Goal: Task Accomplishment & Management: Complete application form

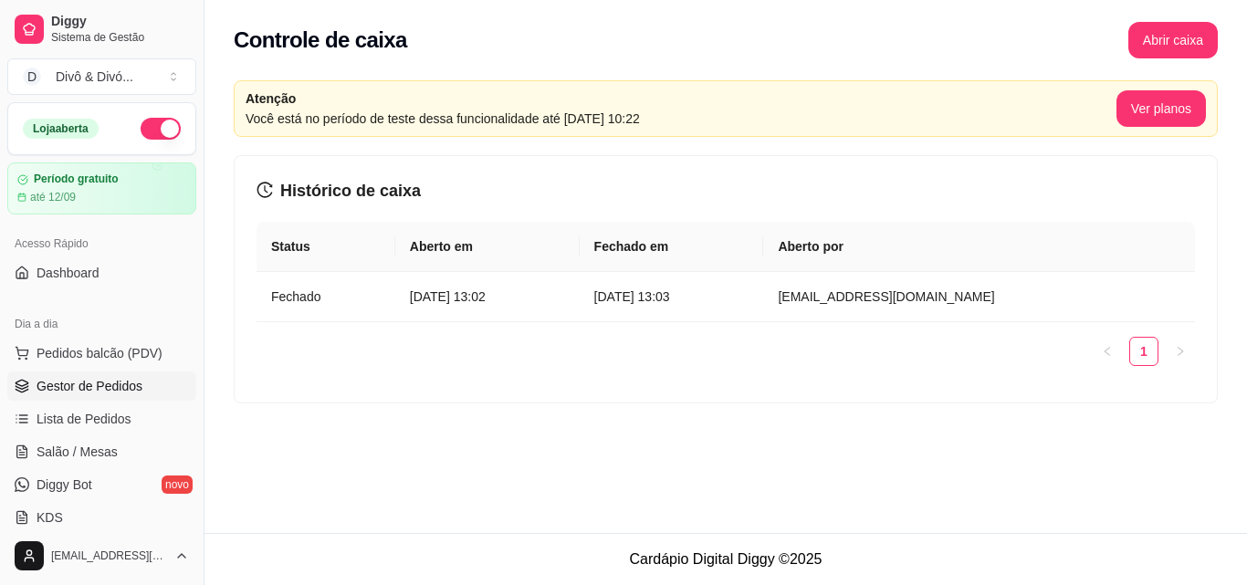
click at [117, 381] on span "Gestor de Pedidos" at bounding box center [90, 386] width 106 height 18
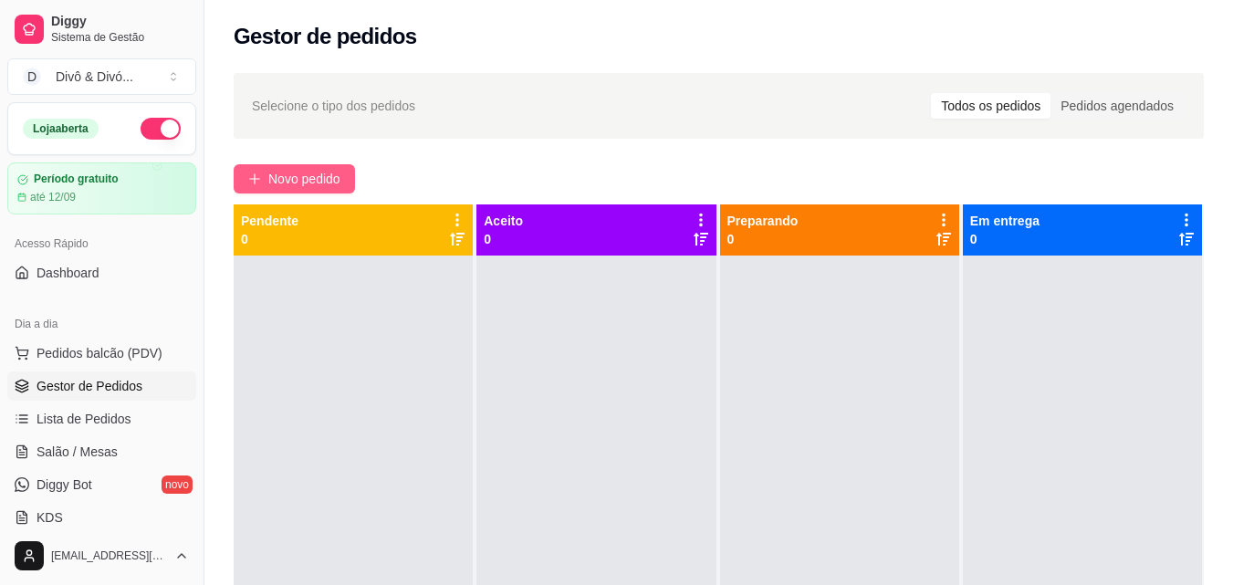
click at [340, 171] on span "Novo pedido" at bounding box center [304, 179] width 72 height 20
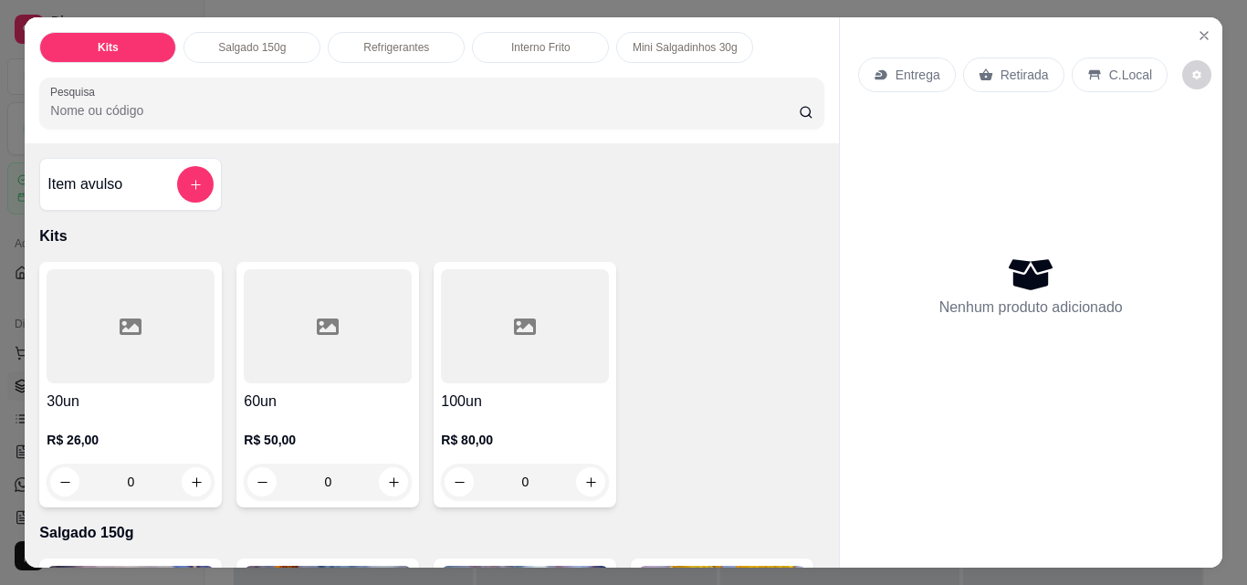
click at [569, 48] on div "Interno Frito" at bounding box center [540, 47] width 137 height 31
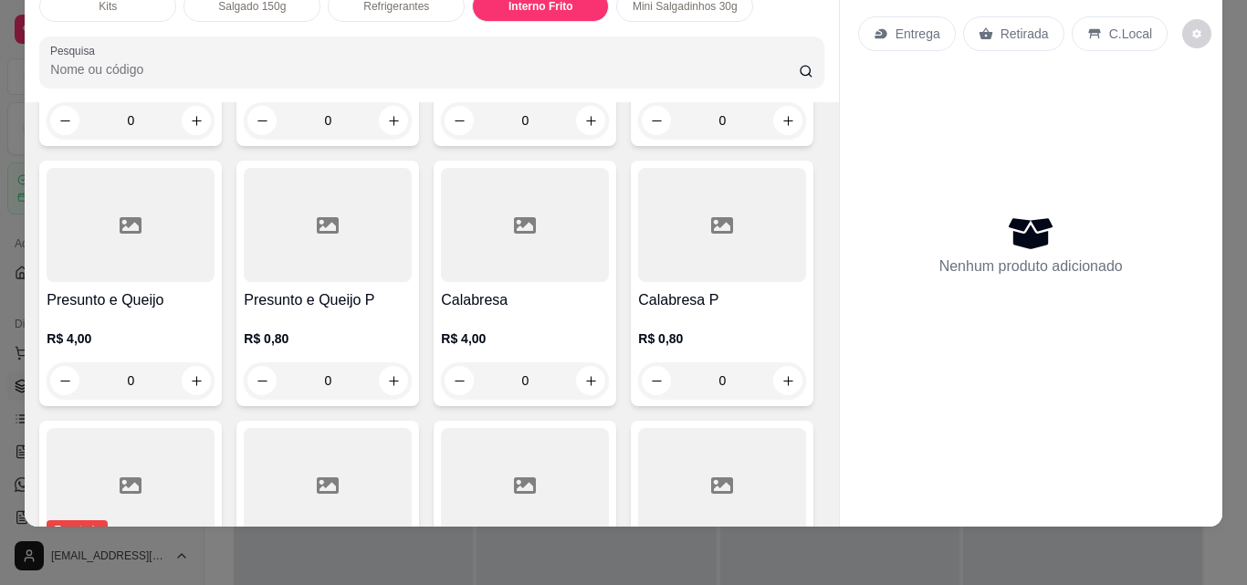
scroll to position [2238, 0]
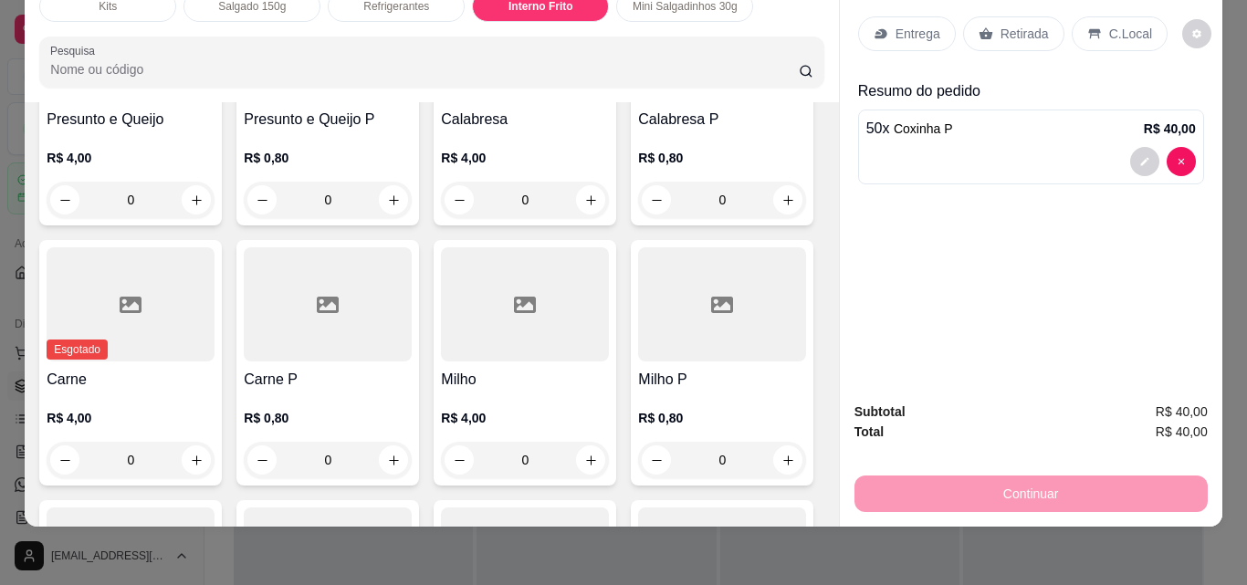
scroll to position [2330, 0]
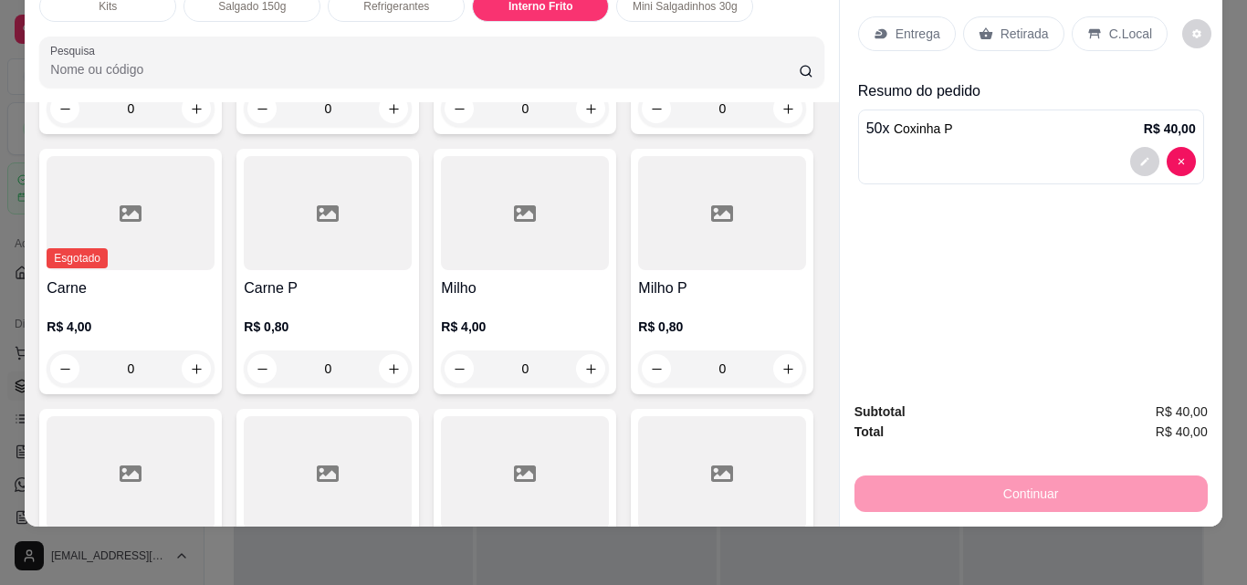
type input "50"
click at [379, 127] on input "0" at bounding box center [328, 108] width 102 height 37
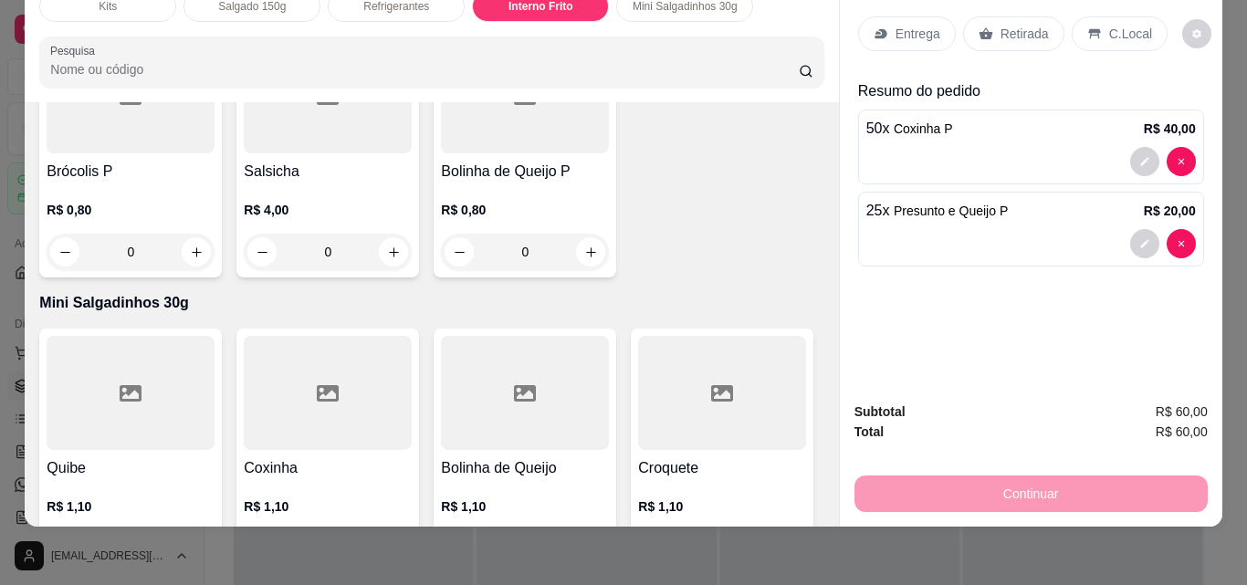
scroll to position [3060, 0]
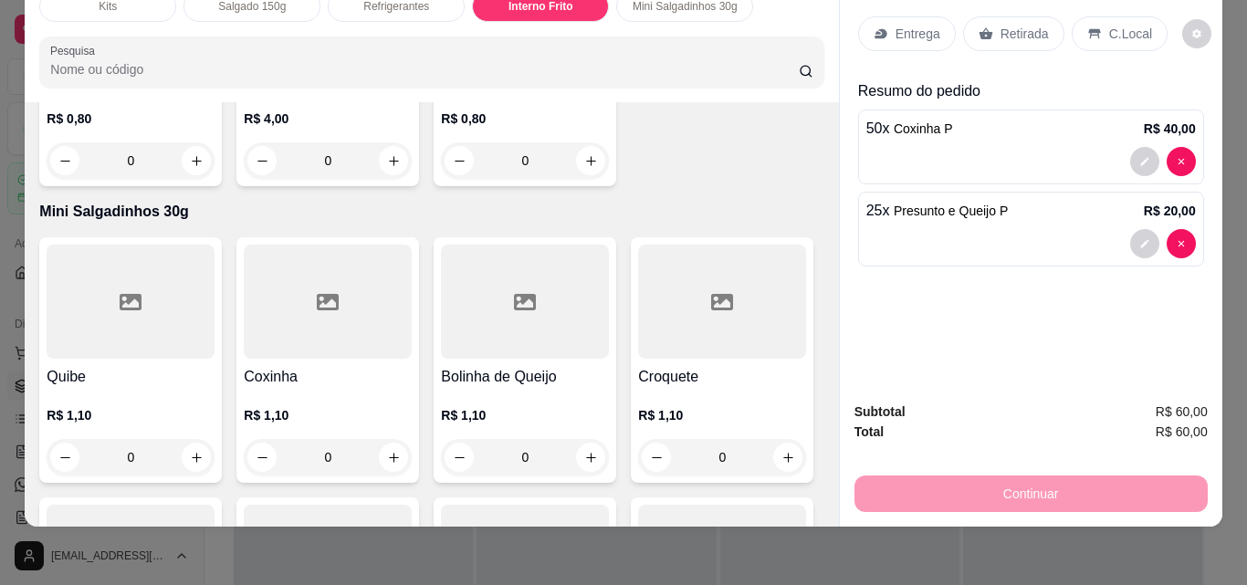
type input "25"
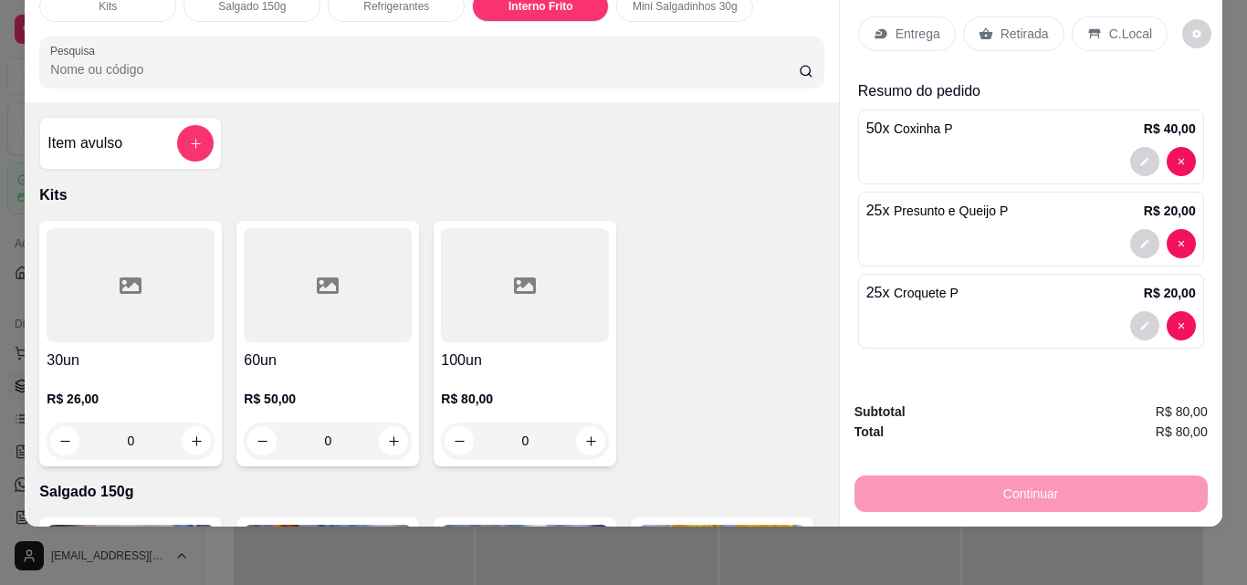
scroll to position [0, 0]
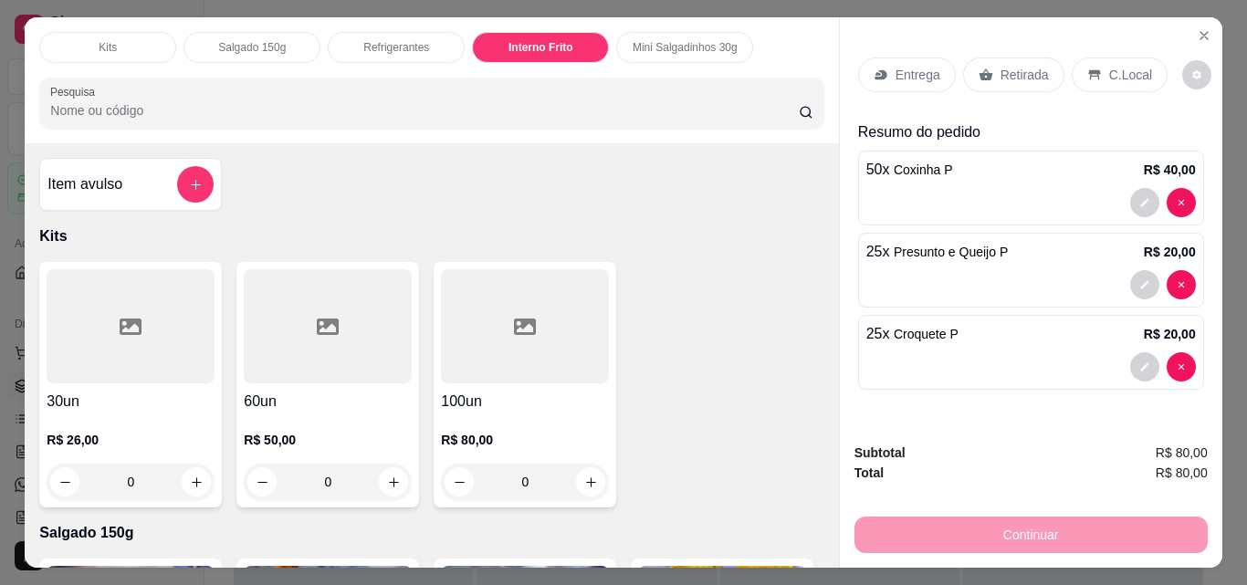
type input "25"
click at [1006, 69] on p "Retirada" at bounding box center [1024, 75] width 48 height 18
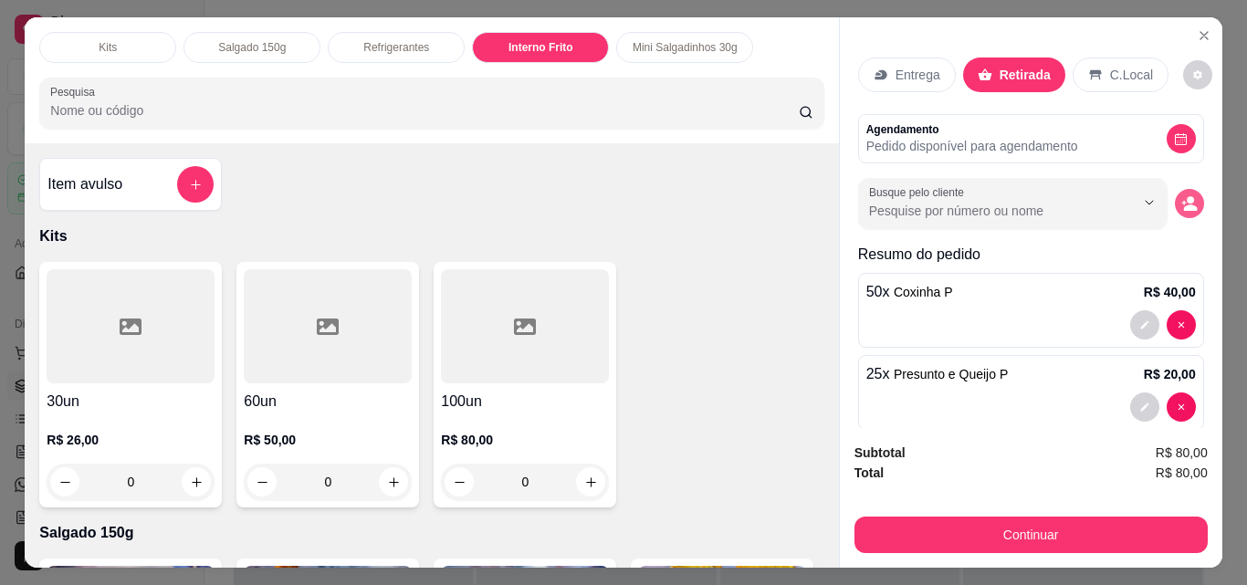
click at [1181, 195] on icon "decrease-product-quantity" at bounding box center [1189, 203] width 16 height 16
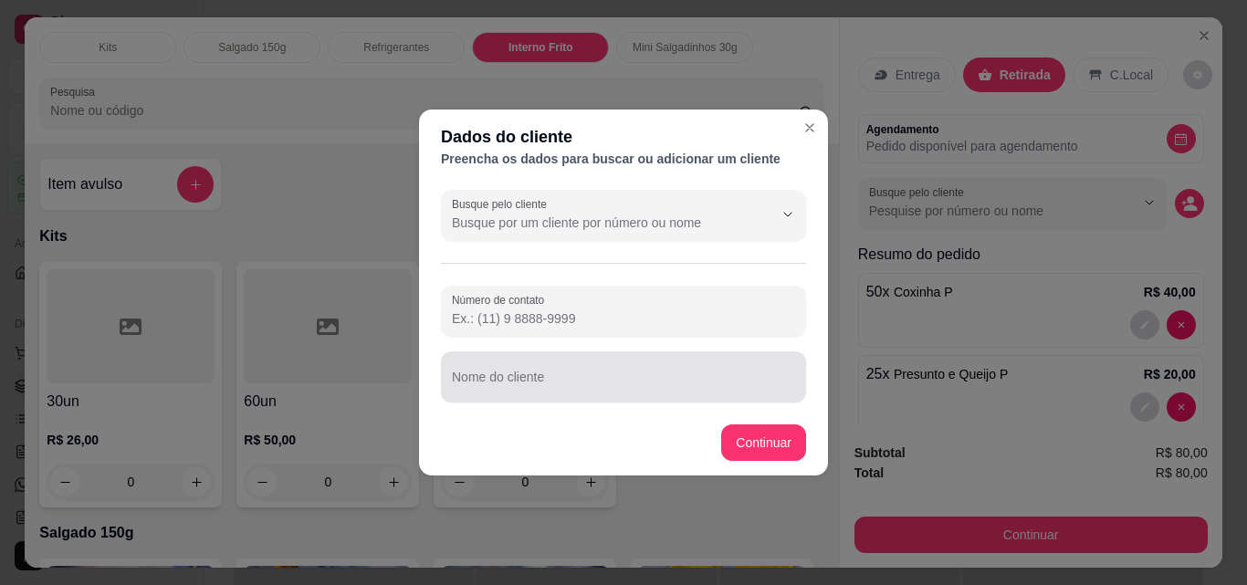
click at [557, 371] on div at bounding box center [623, 377] width 343 height 37
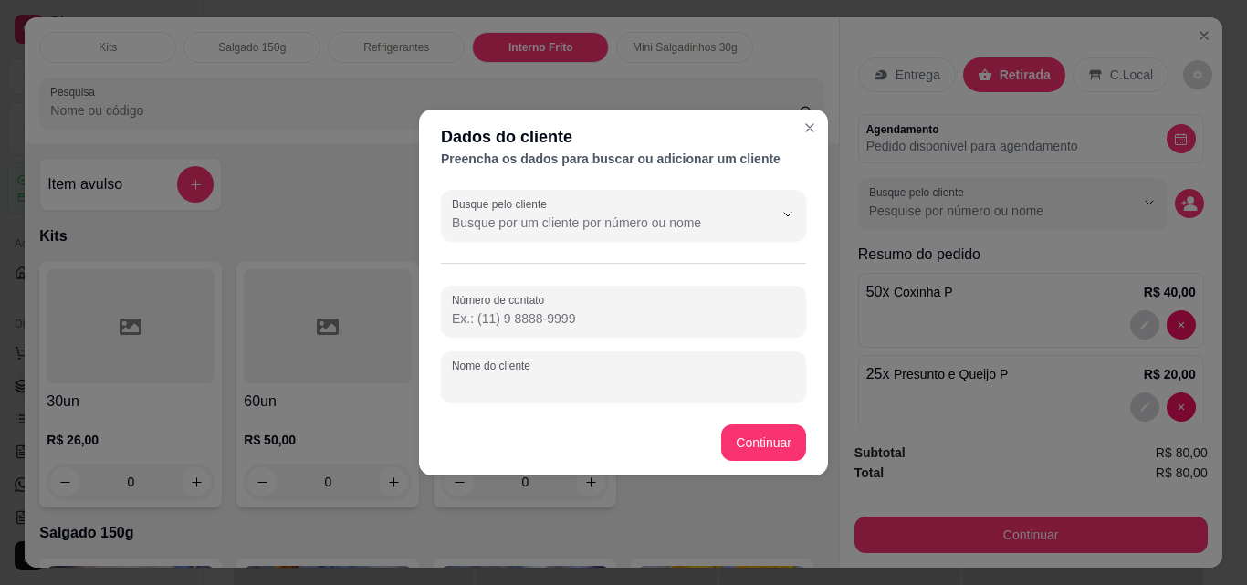
paste input "Mayara (doces)"
type input "Mayara (doces)"
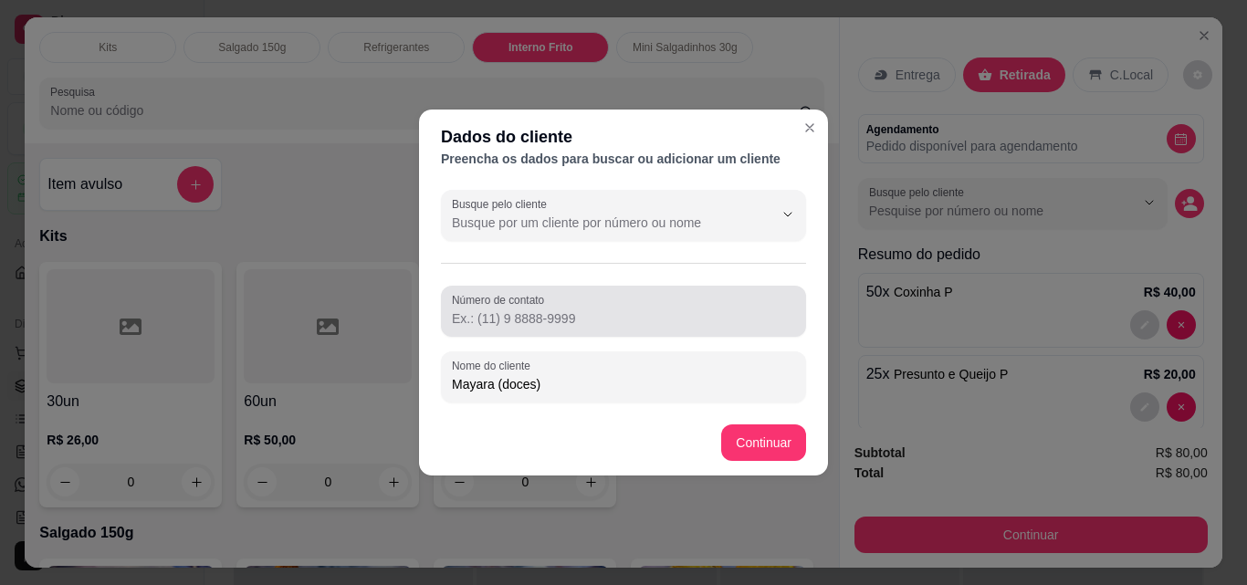
click at [553, 322] on input "Número de contato" at bounding box center [623, 318] width 343 height 18
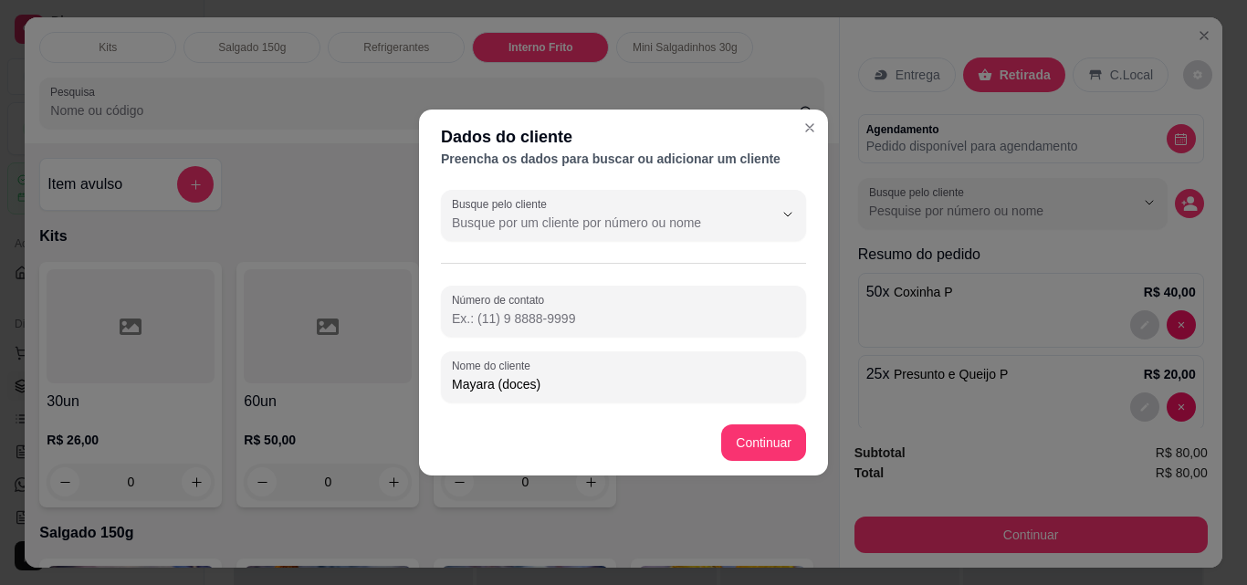
paste input "[PHONE_NUMBER]"
type input "[PHONE_NUMBER]"
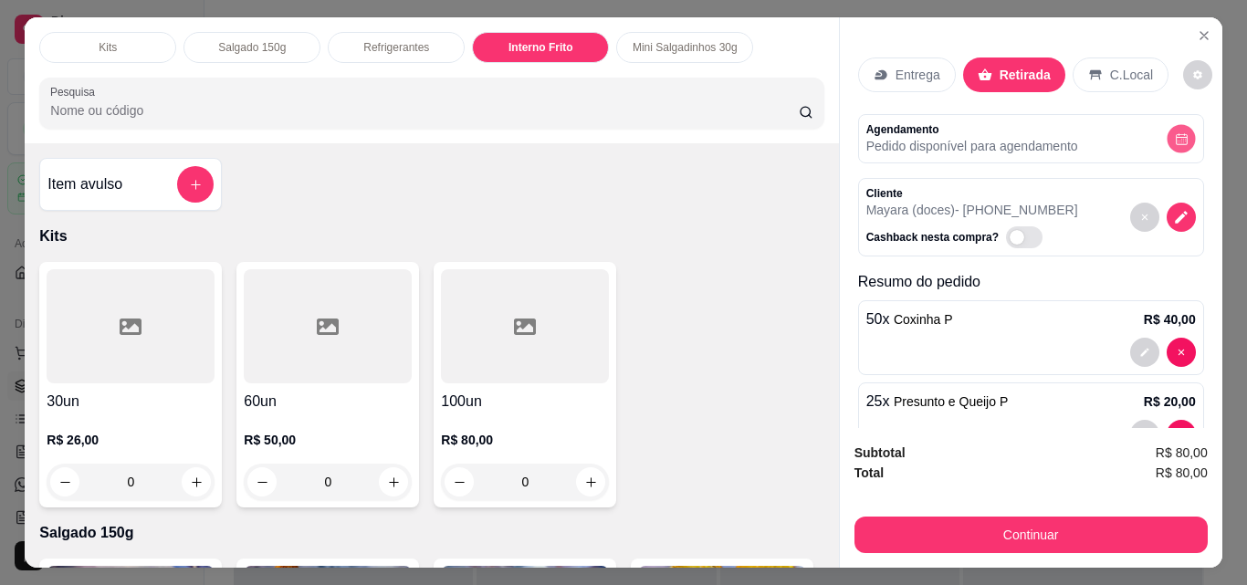
click at [1174, 137] on icon "decrease-product-quantity" at bounding box center [1181, 139] width 14 height 14
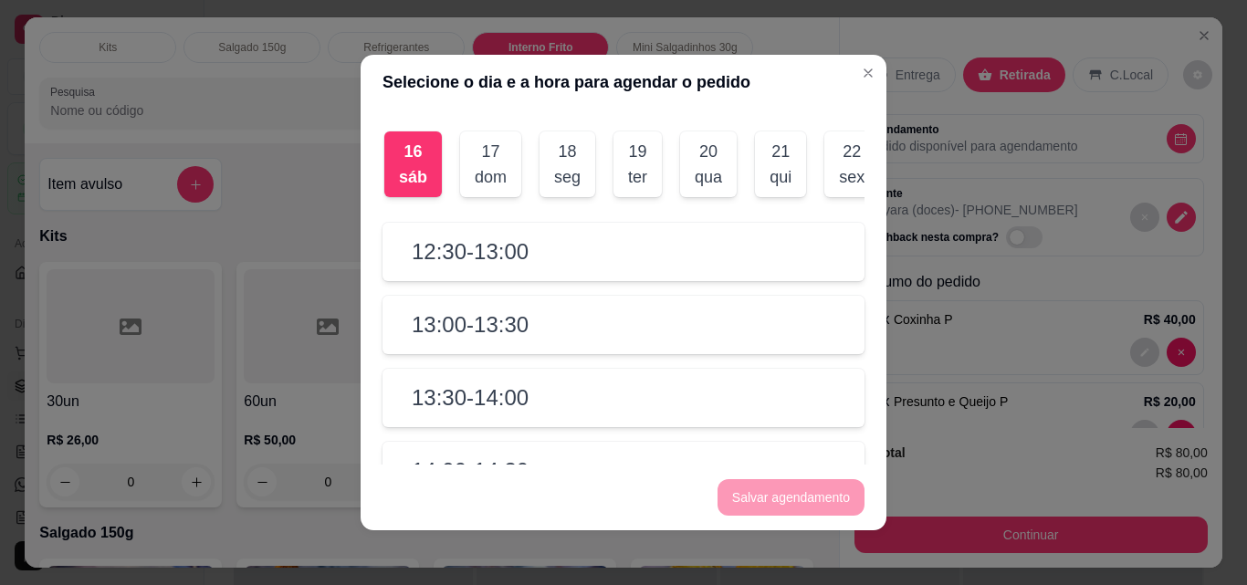
click at [501, 164] on div "17 dom" at bounding box center [490, 164] width 61 height 66
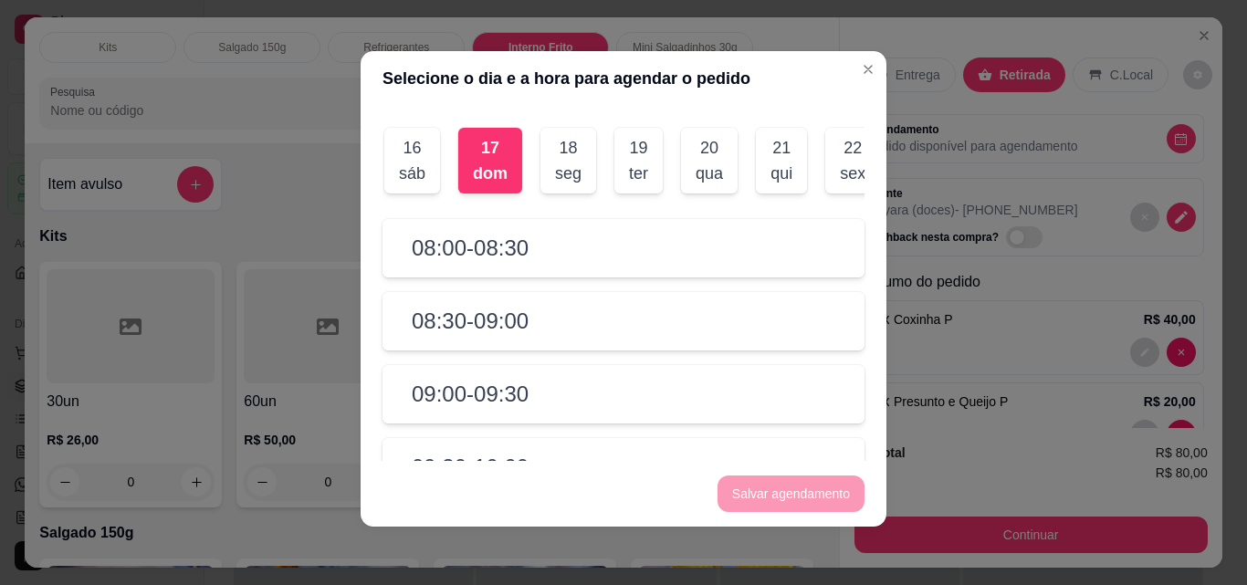
scroll to position [349, 0]
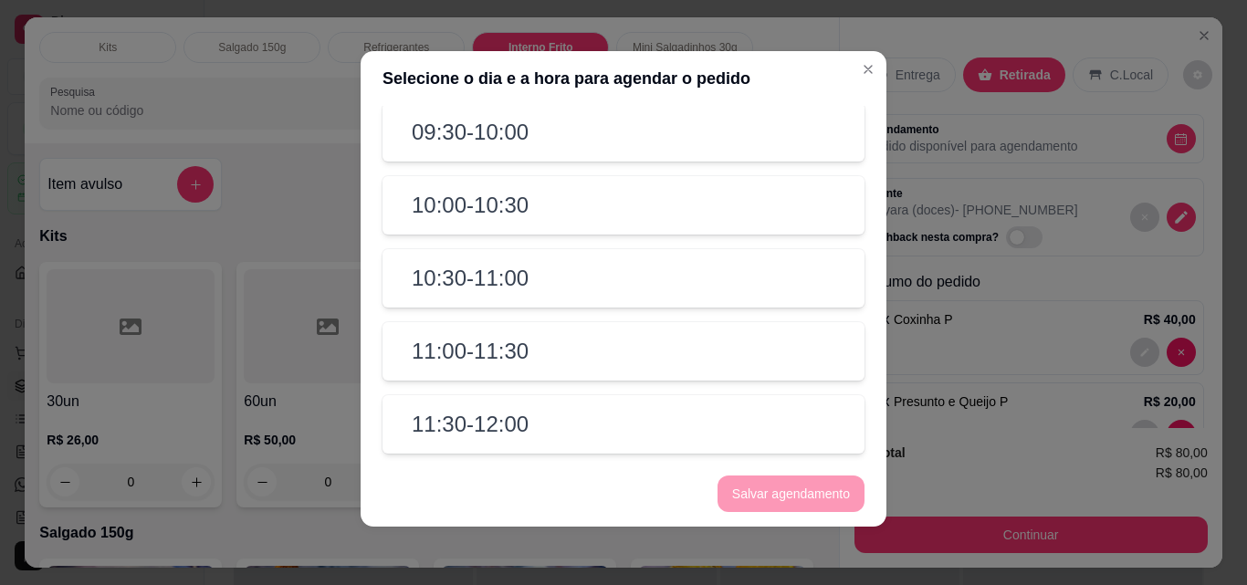
click at [517, 446] on div "11:30 - 12:00" at bounding box center [623, 424] width 482 height 58
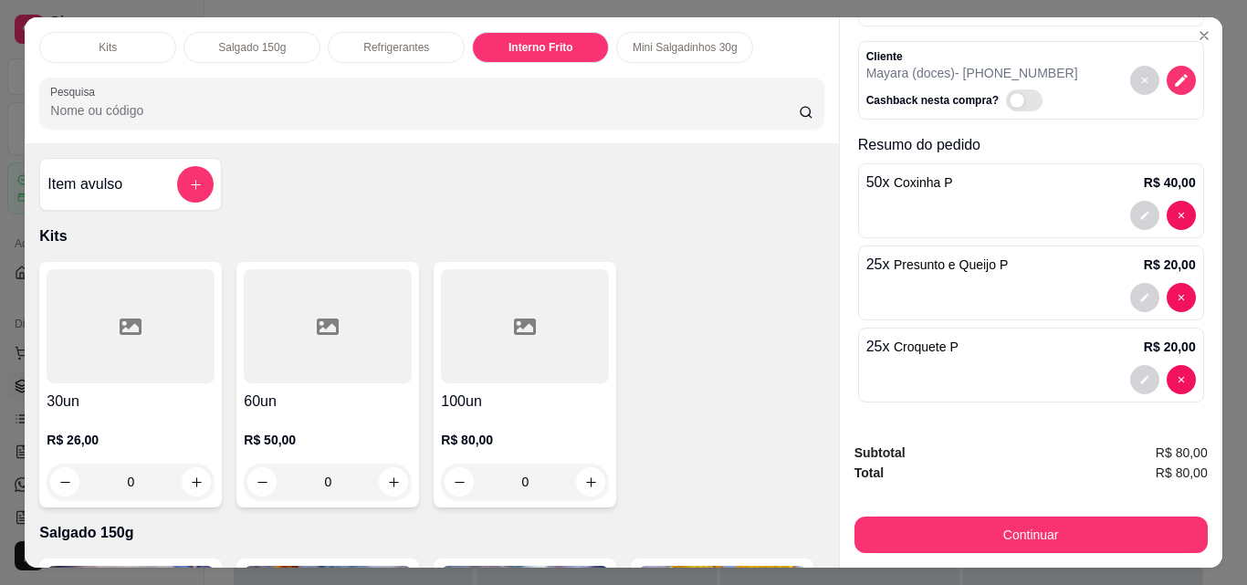
scroll to position [0, 0]
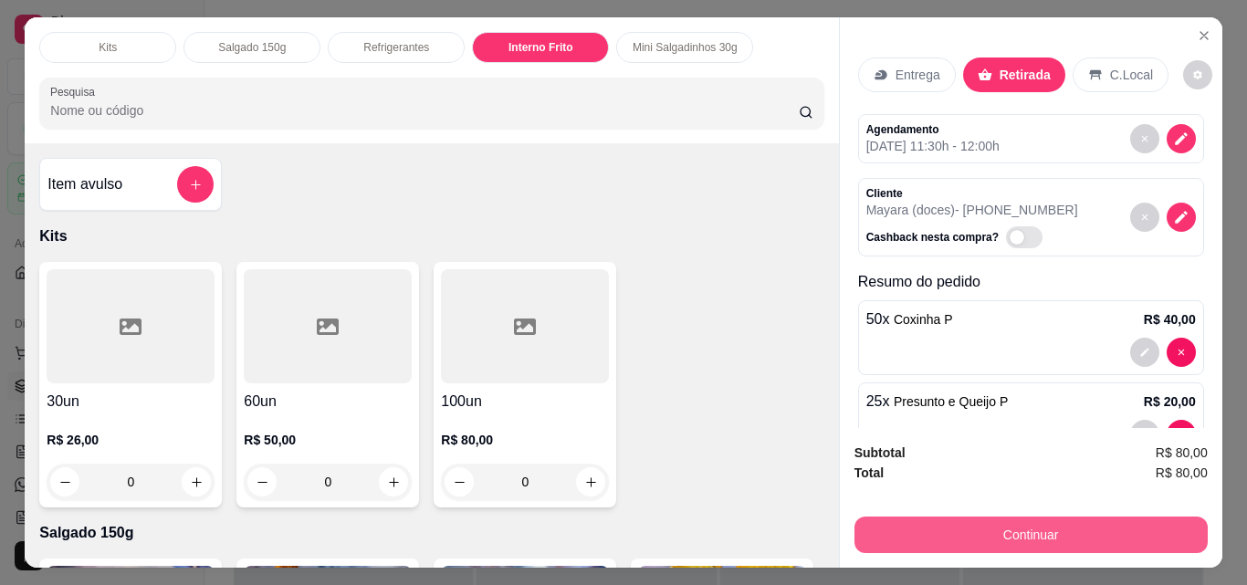
click at [1042, 525] on button "Continuar" at bounding box center [1030, 535] width 353 height 37
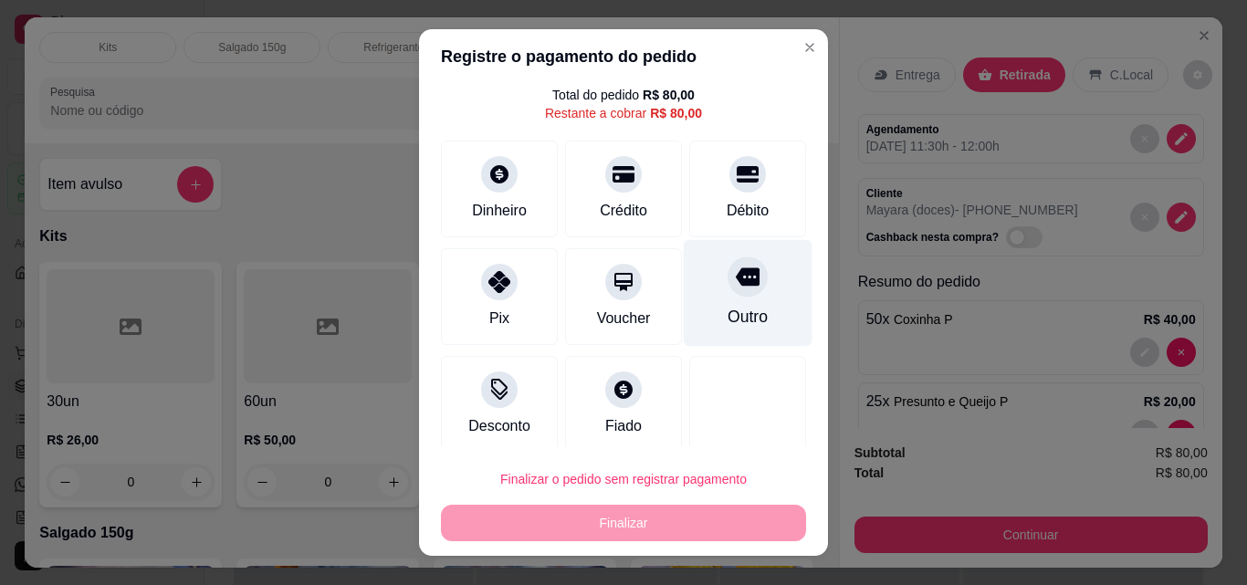
scroll to position [67, 0]
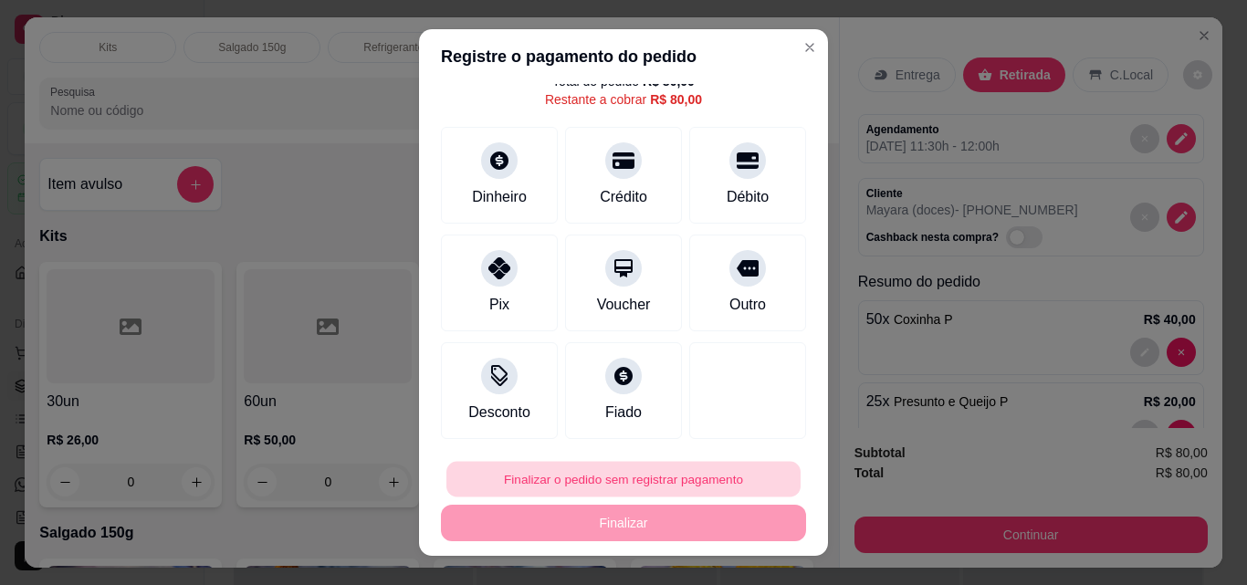
click at [630, 480] on button "Finalizar o pedido sem registrar pagamento" at bounding box center [623, 480] width 354 height 36
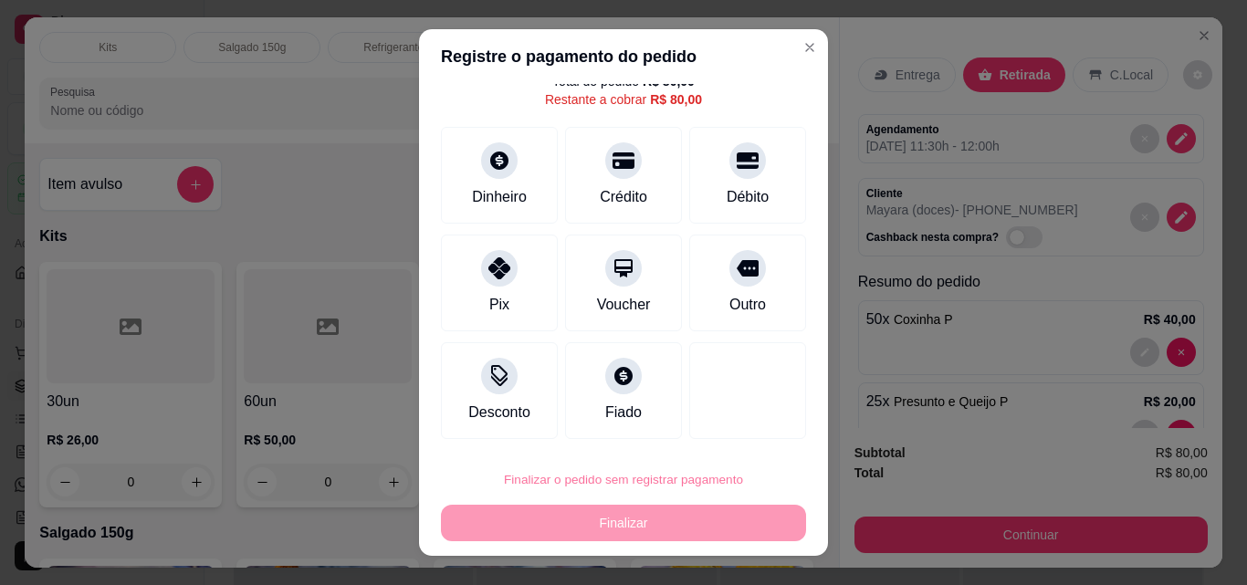
click at [735, 426] on button "Confirmar" at bounding box center [728, 427] width 68 height 28
type input "0"
type input "R$ 0,00"
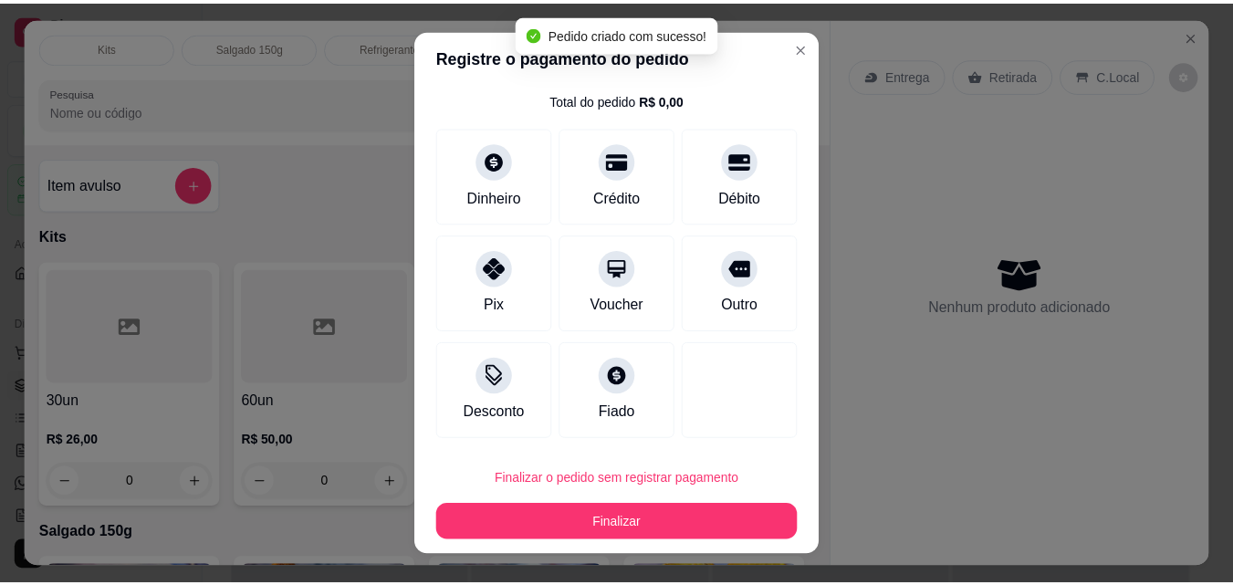
scroll to position [48, 0]
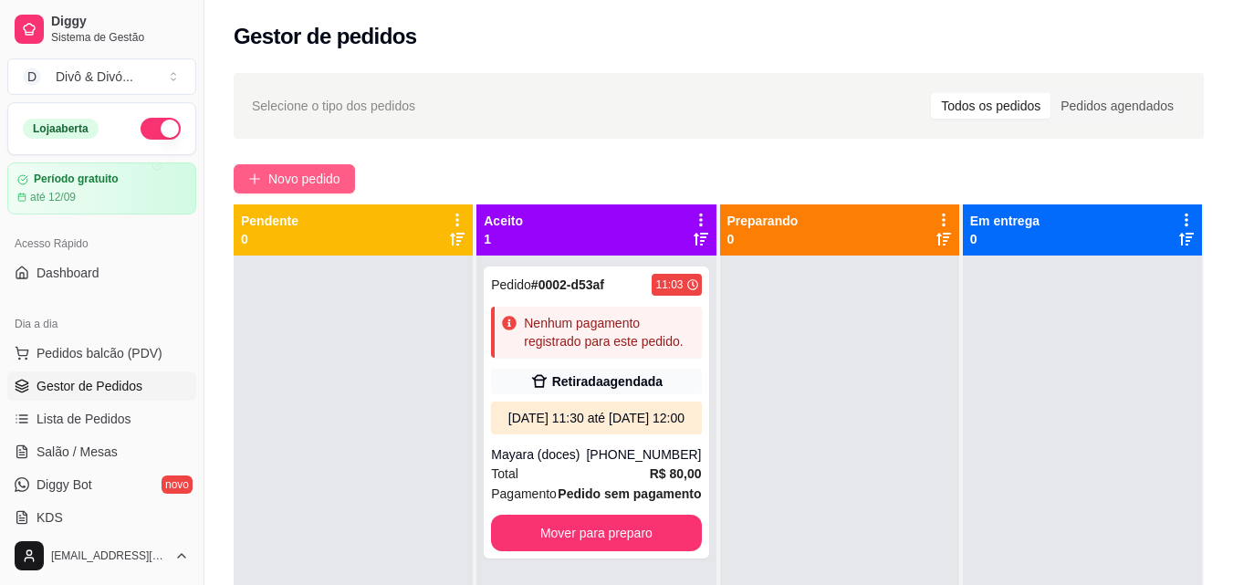
click at [339, 166] on button "Novo pedido" at bounding box center [294, 178] width 121 height 29
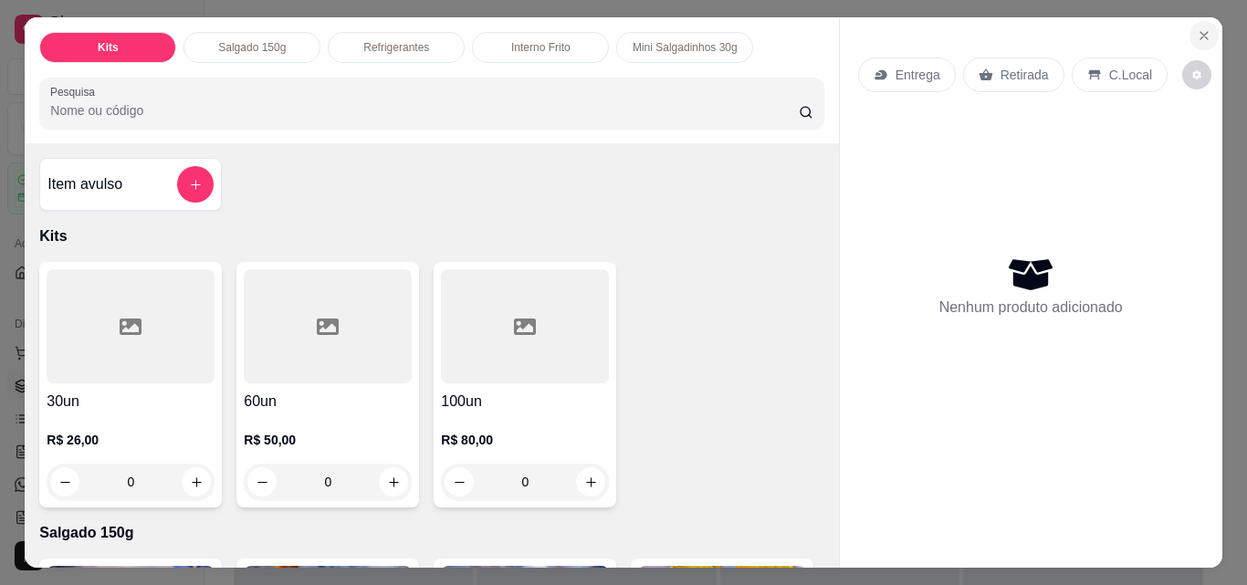
click at [1197, 33] on icon "Close" at bounding box center [1203, 35] width 15 height 15
